Goal: Use online tool/utility: Utilize a website feature to perform a specific function

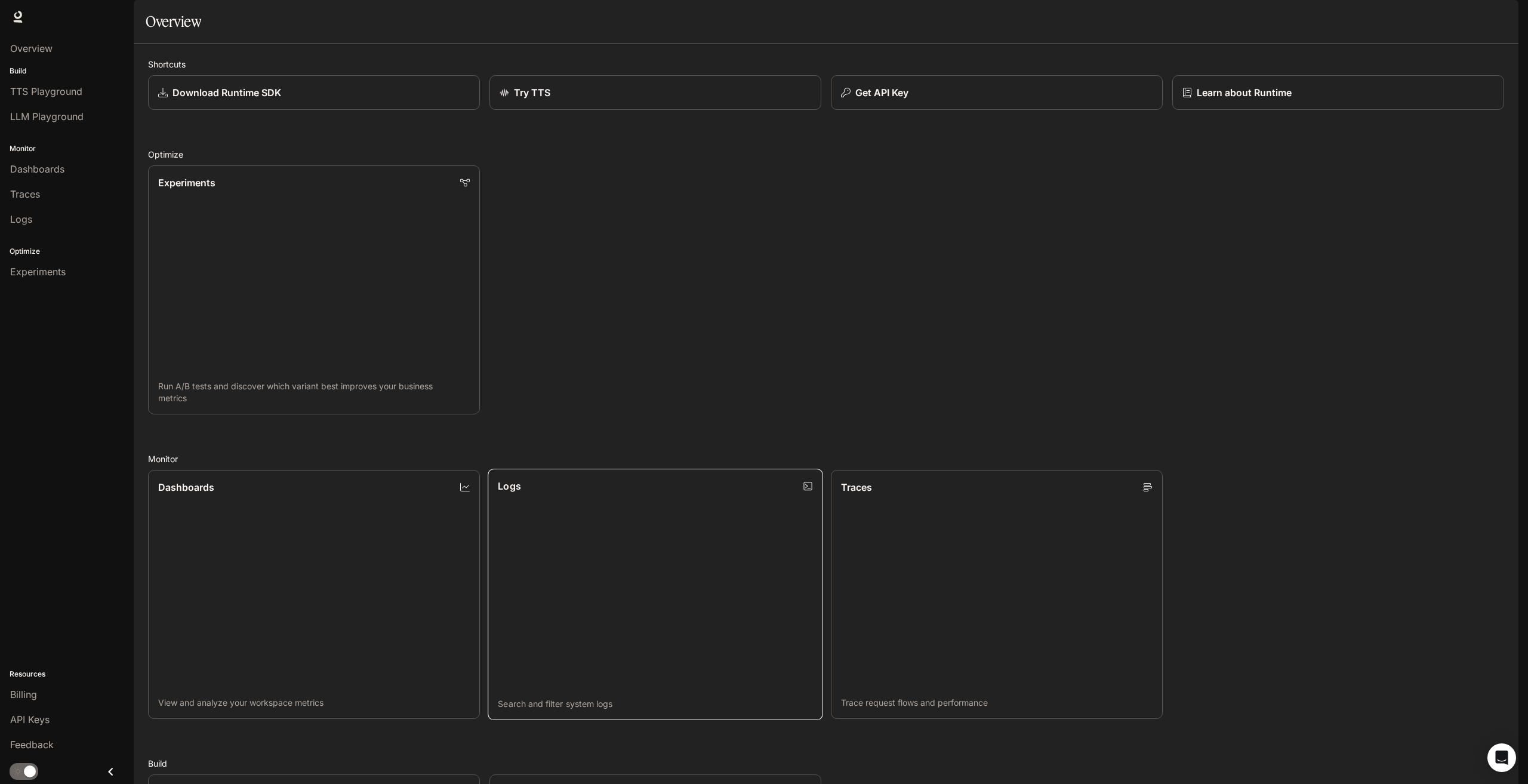
scroll to position [293, 0]
click at [41, 169] on span "Dashboards" at bounding box center [37, 169] width 54 height 14
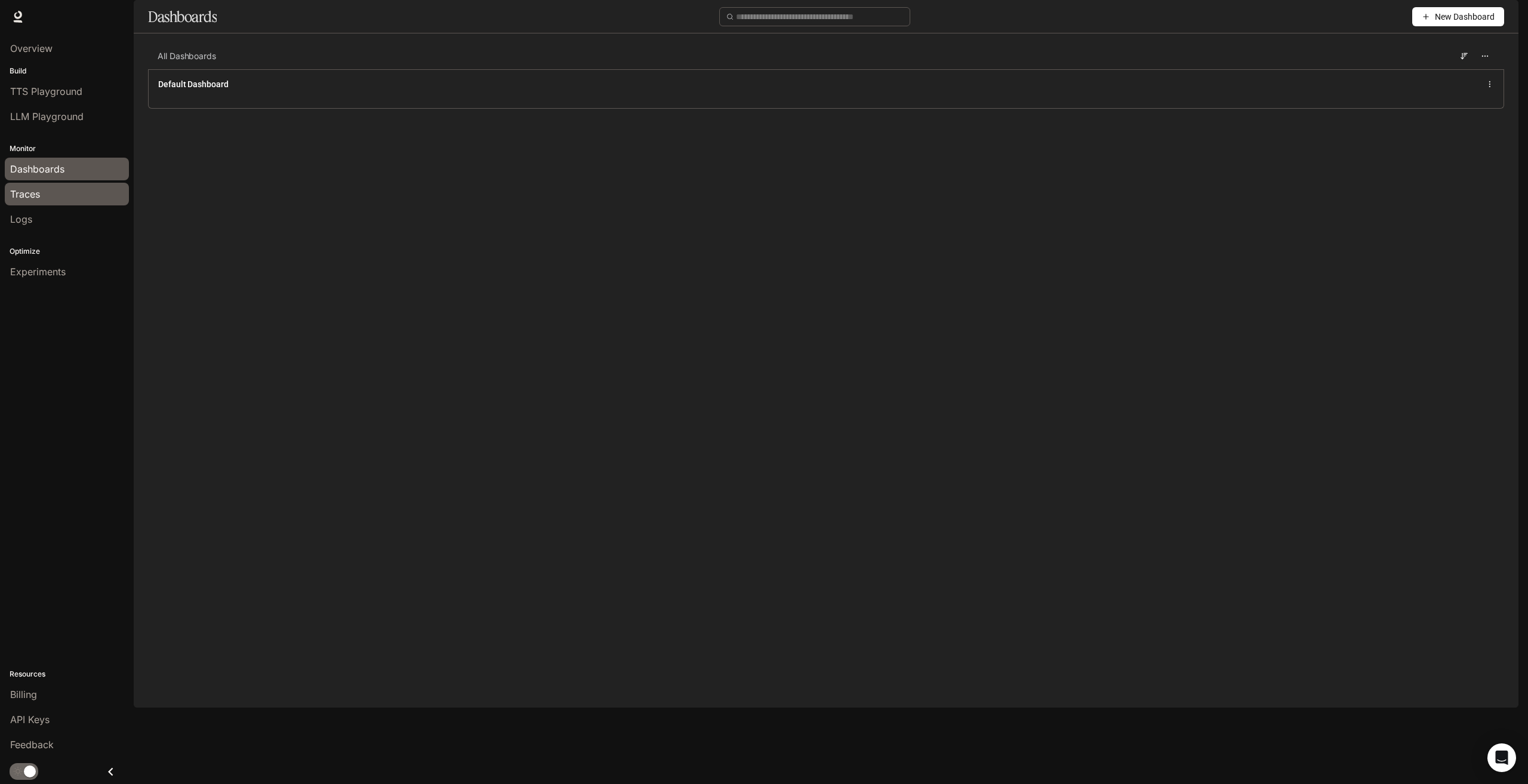
click at [33, 192] on span "Traces" at bounding box center [24, 194] width 30 height 14
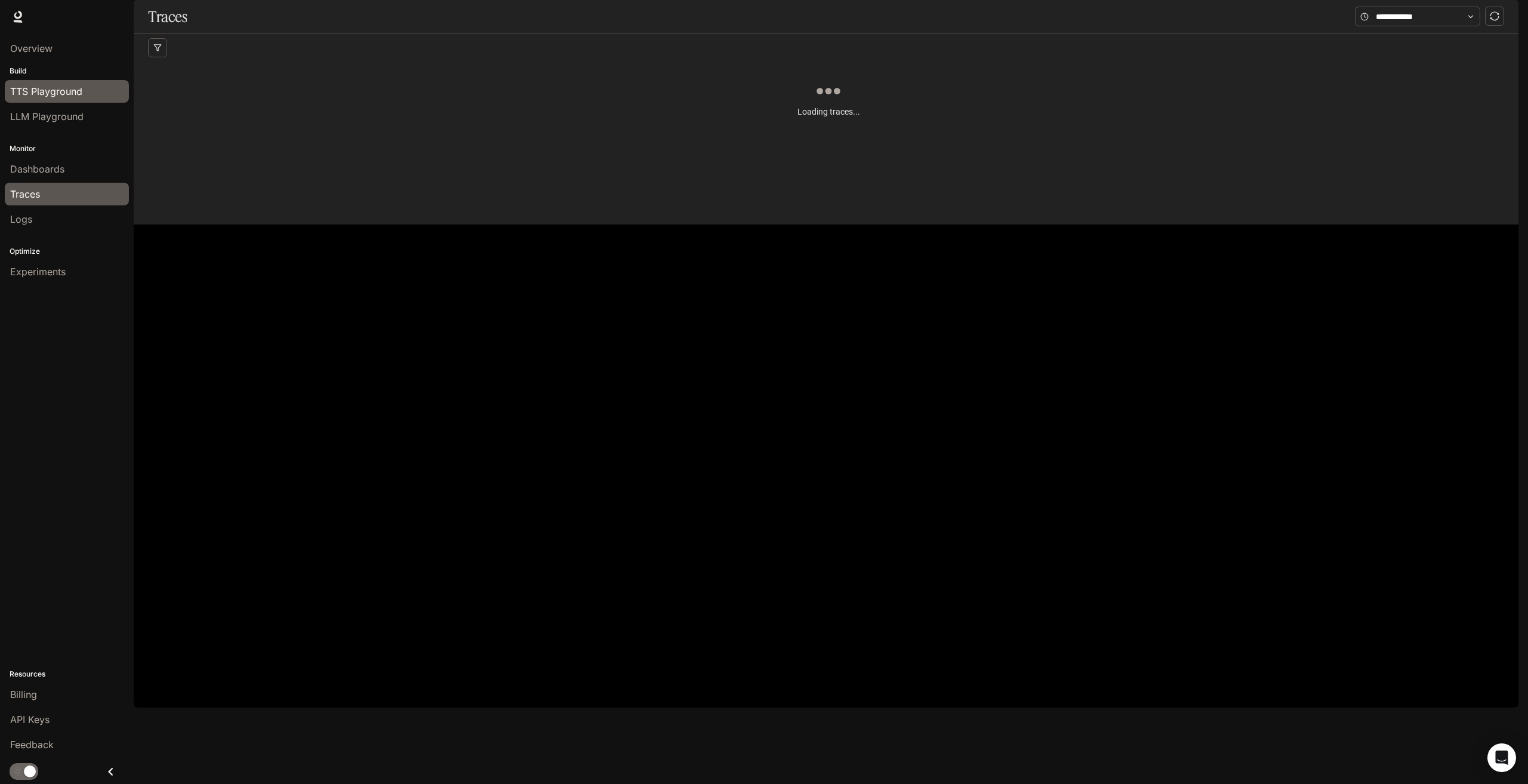
click at [66, 85] on span "TTS Playground" at bounding box center [46, 91] width 72 height 14
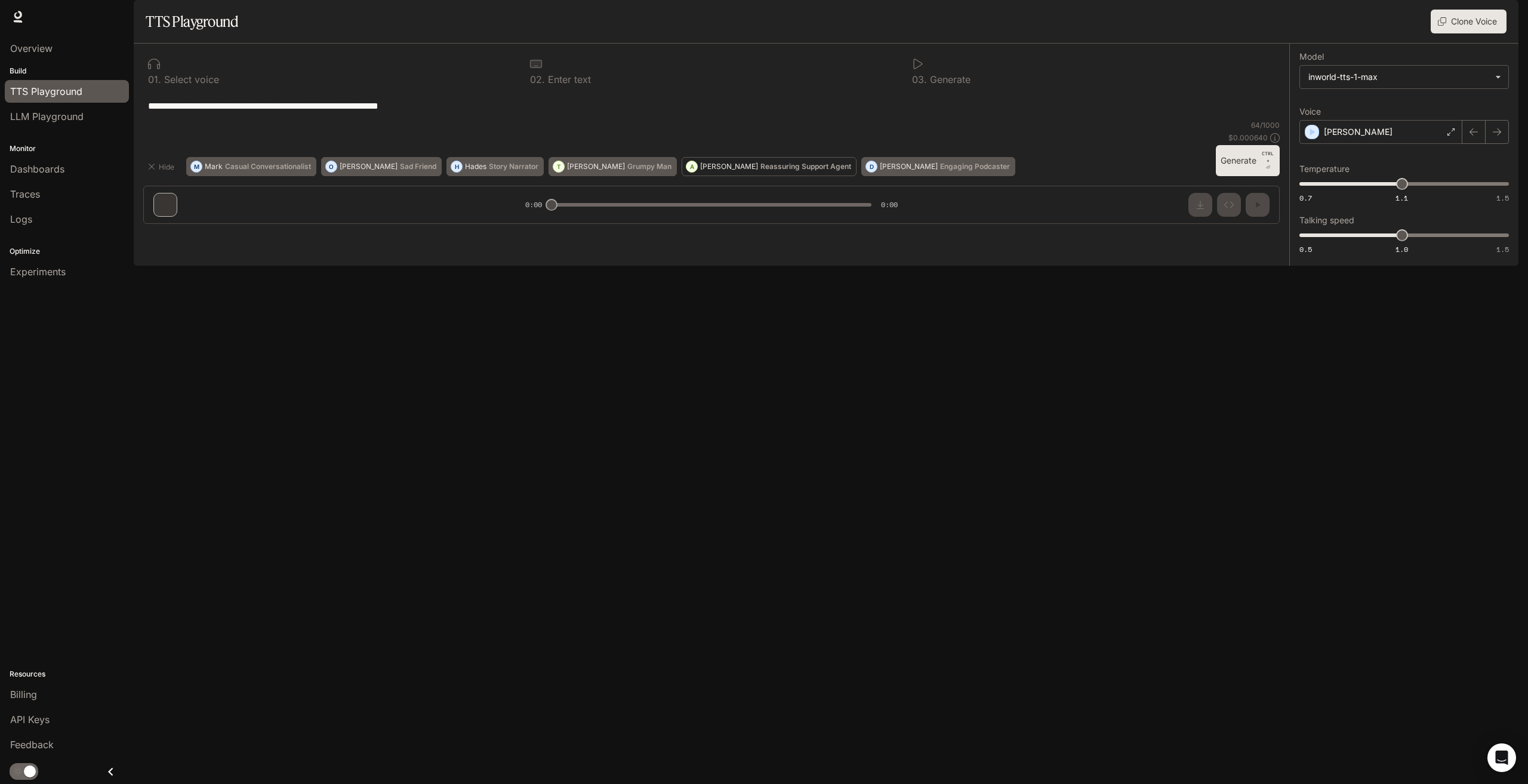
click at [700, 170] on p "[PERSON_NAME]" at bounding box center [729, 166] width 58 height 7
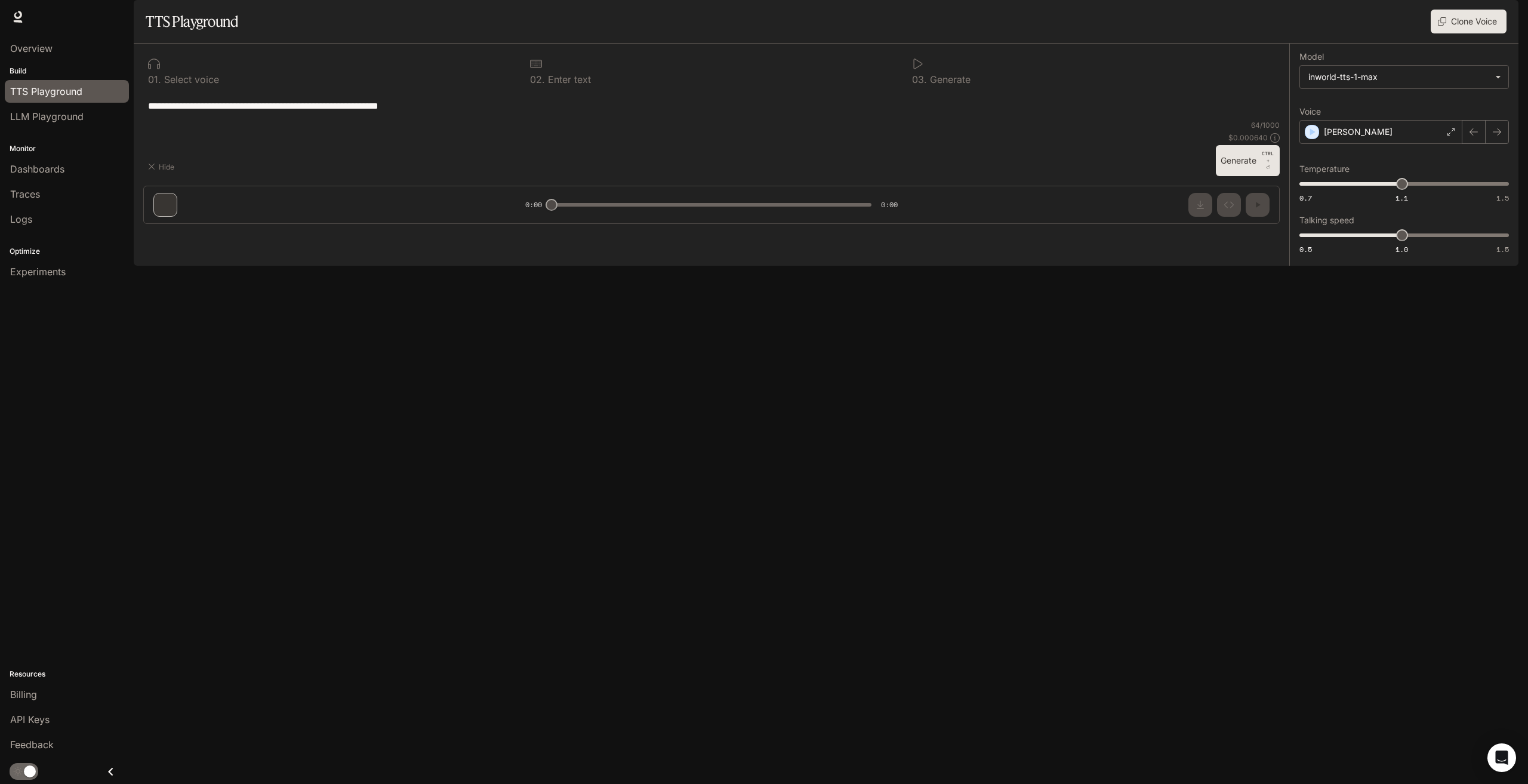
type textarea "**********"
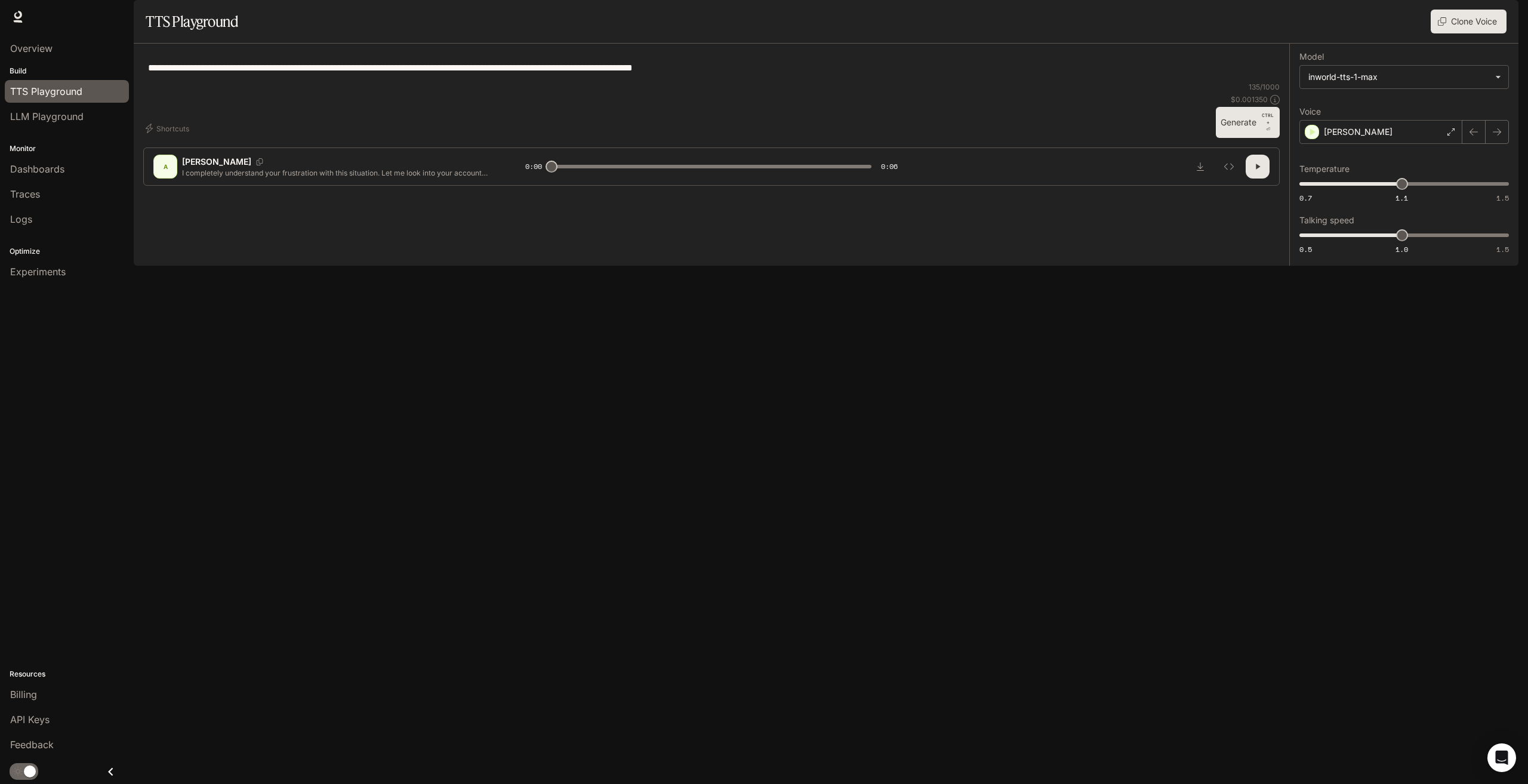
click at [1233, 138] on button "Generate CTRL + ⏎" at bounding box center [1247, 122] width 64 height 31
type input "*"
